Goal: Transaction & Acquisition: Purchase product/service

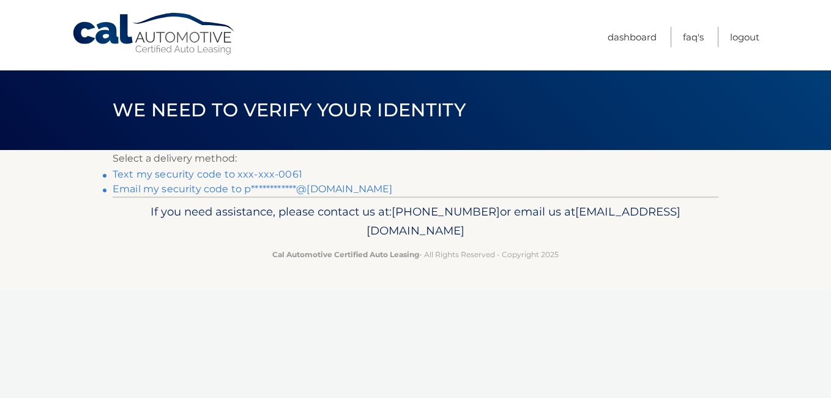
click at [239, 168] on link "Text my security code to xxx-xxx-0061" at bounding box center [208, 174] width 190 height 12
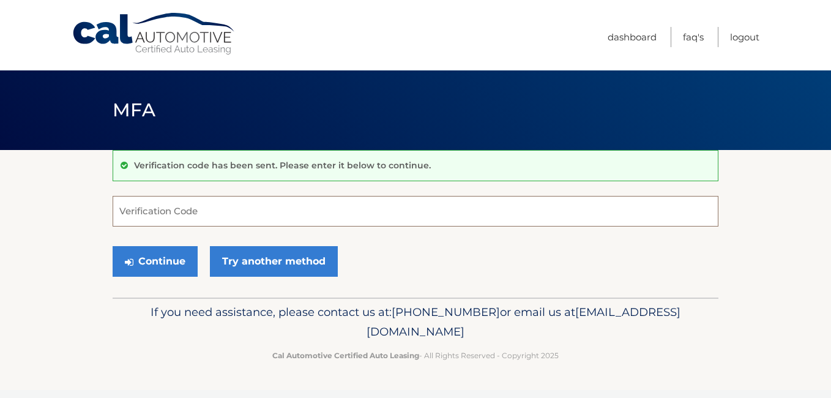
click at [201, 208] on input "Verification Code" at bounding box center [416, 211] width 606 height 31
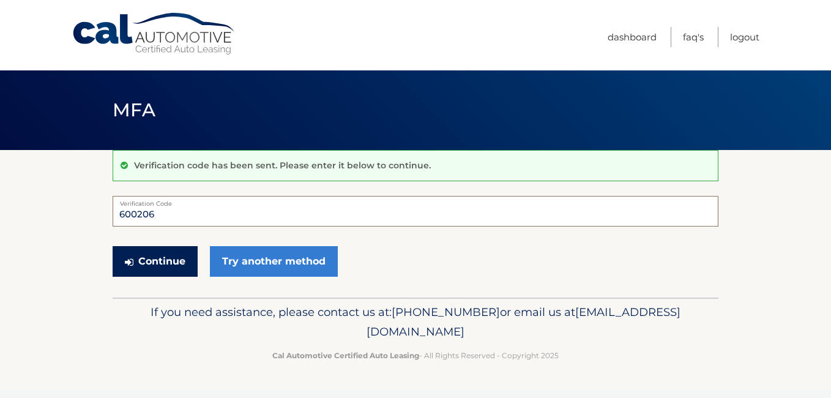
type input "600206"
click at [145, 251] on button "Continue" at bounding box center [155, 261] width 85 height 31
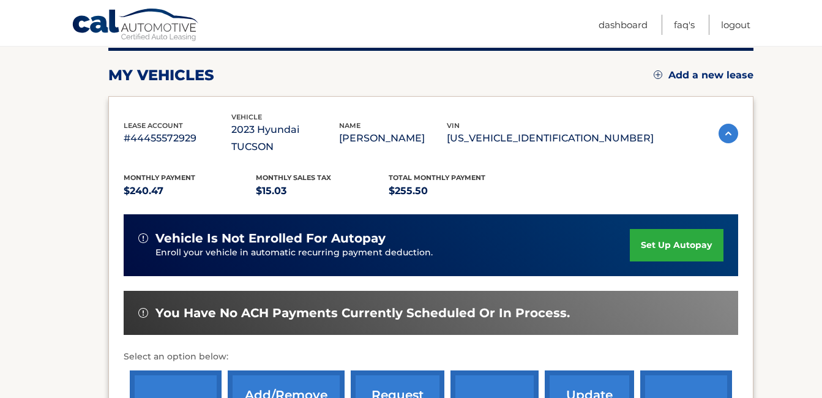
scroll to position [184, 0]
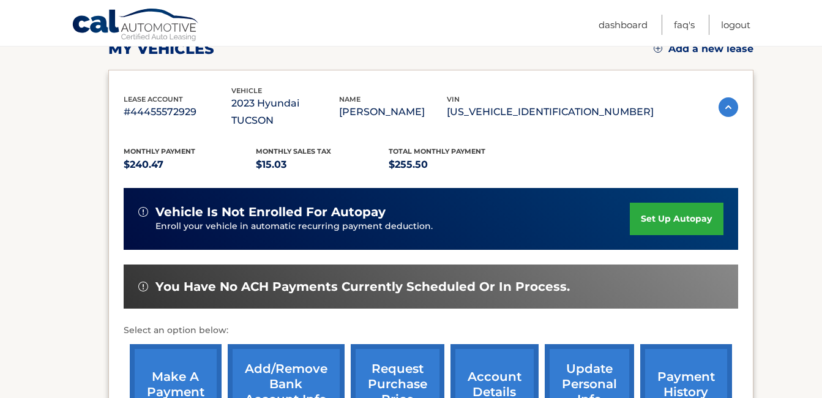
click at [206, 359] on link "make a payment" at bounding box center [176, 384] width 92 height 80
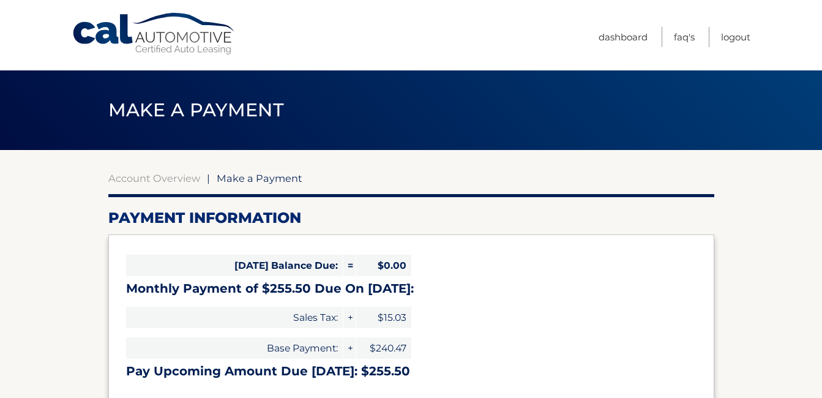
select select "ZjE3YjdkZGQtMzlmYy00NzkwLWFlMjAtMjFjYzUwOTE4MTg3"
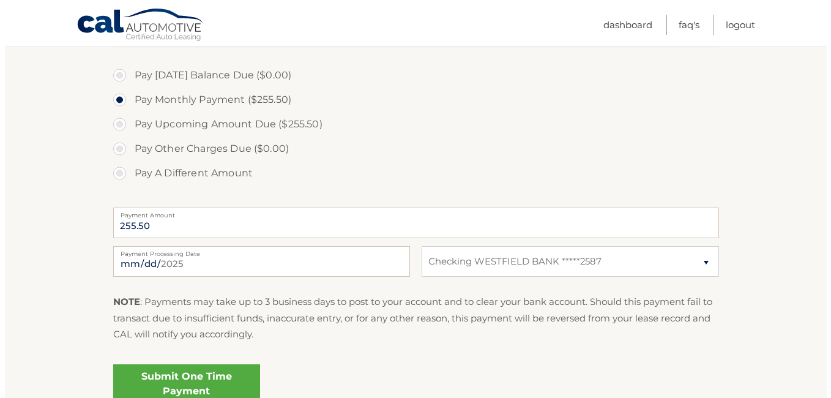
scroll to position [367, 0]
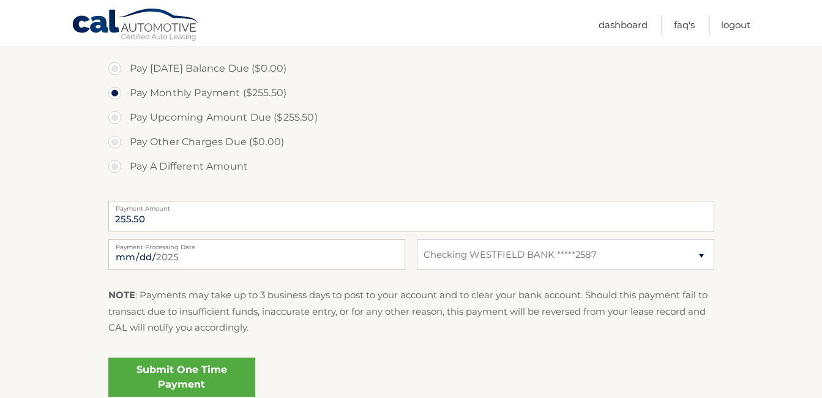
click at [176, 357] on link "Submit One Time Payment" at bounding box center [181, 376] width 147 height 39
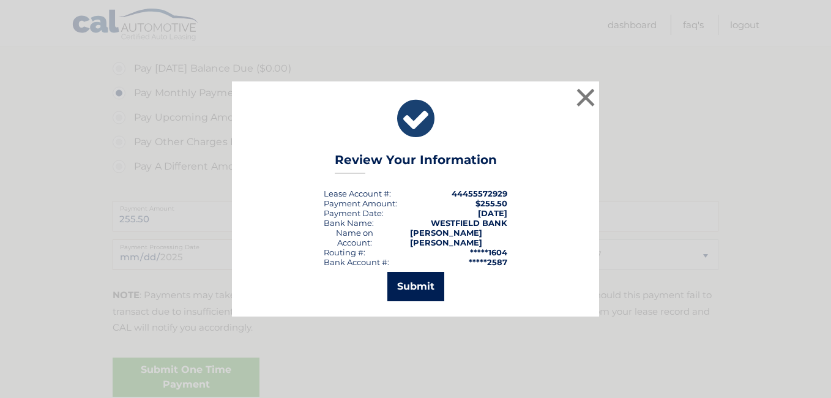
click at [423, 277] on button "Submit" at bounding box center [415, 286] width 57 height 29
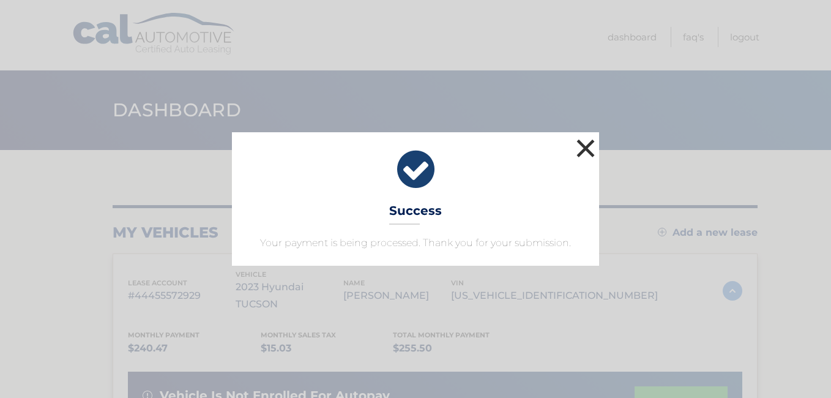
click at [589, 149] on button "×" at bounding box center [585, 148] width 24 height 24
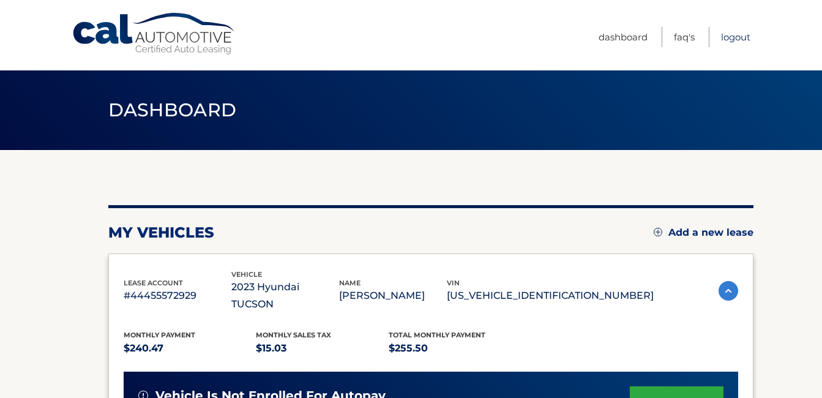
click at [739, 36] on link "Logout" at bounding box center [735, 37] width 29 height 20
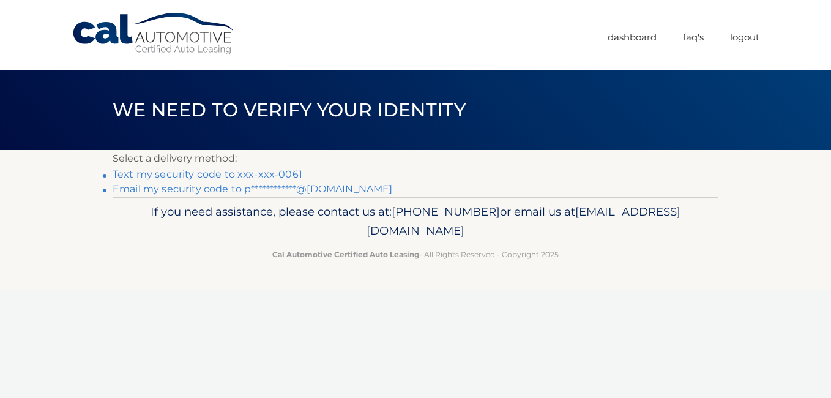
click at [247, 170] on link "Text my security code to xxx-xxx-0061" at bounding box center [208, 174] width 190 height 12
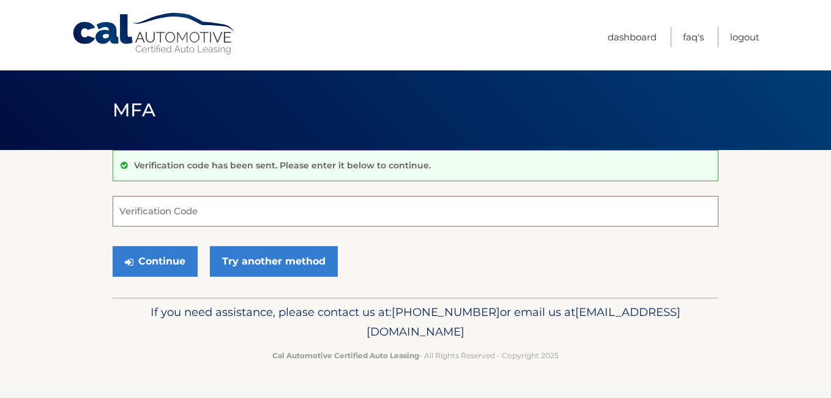
click at [220, 207] on input "Verification Code" at bounding box center [416, 211] width 606 height 31
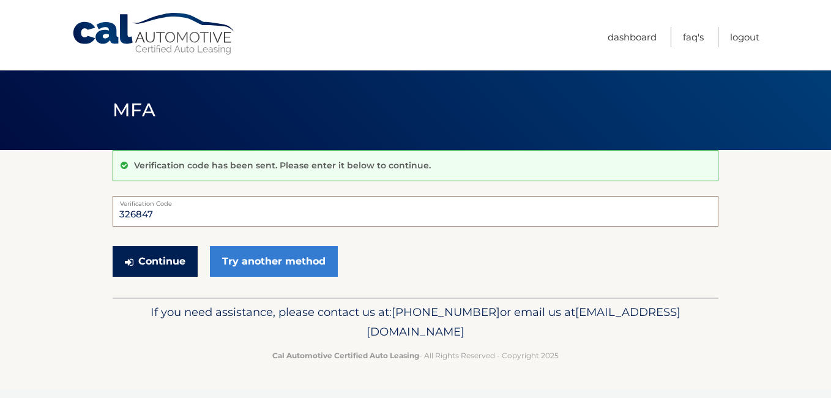
type input "326847"
click at [158, 255] on button "Continue" at bounding box center [155, 261] width 85 height 31
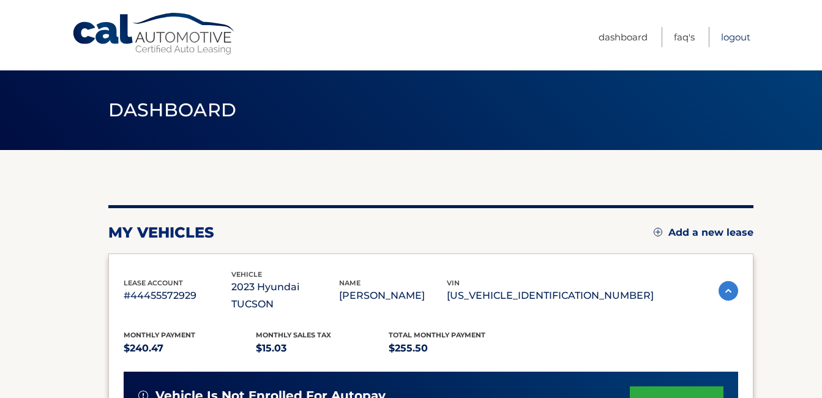
click at [744, 38] on link "Logout" at bounding box center [735, 37] width 29 height 20
